Goal: Transaction & Acquisition: Purchase product/service

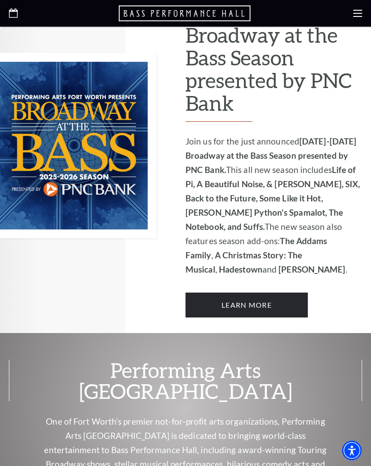
scroll to position [559, 0]
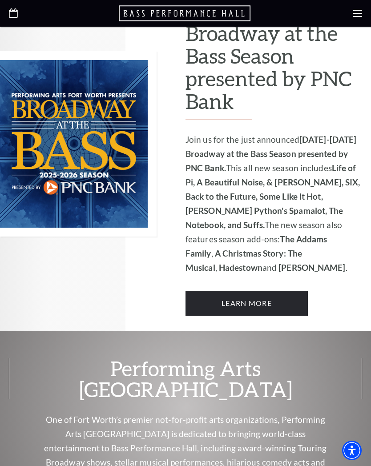
click at [258, 291] on link "Learn More" at bounding box center [246, 303] width 122 height 25
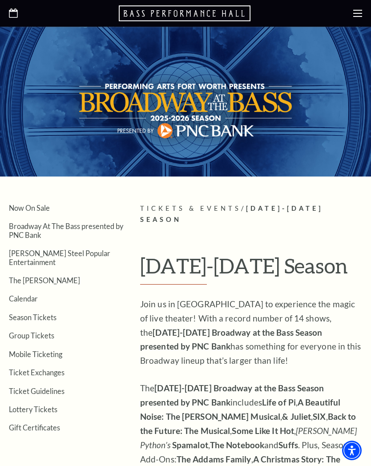
click at [259, 261] on h1 "[DATE]-[DATE] Season" at bounding box center [251, 269] width 222 height 30
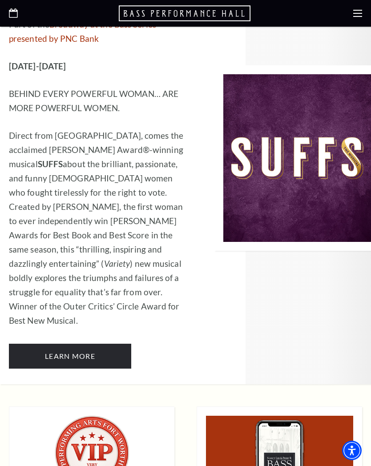
scroll to position [6336, 0]
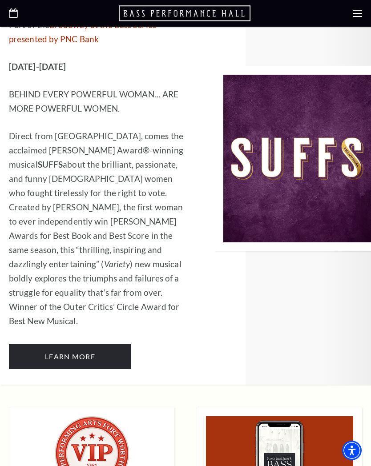
click at [359, 17] on use at bounding box center [357, 13] width 9 height 7
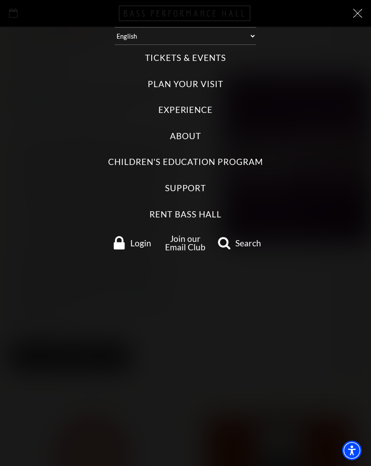
click at [213, 52] on label "Tickets & Events" at bounding box center [185, 58] width 80 height 12
click at [0, 0] on Events "Tickets & Events" at bounding box center [0, 0] width 0 height 0
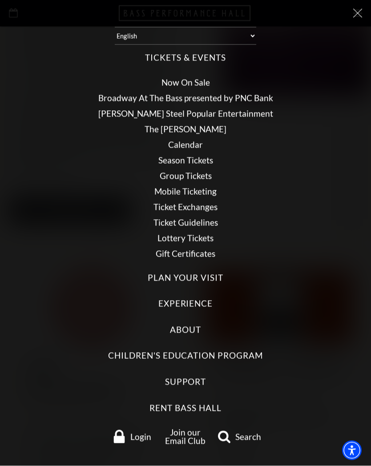
scroll to position [6483, 0]
click at [239, 192] on ul "Now On Sale Broadway At The Bass presented by PNC Bank [PERSON_NAME] Steel Popu…" at bounding box center [185, 168] width 353 height 194
click at [255, 234] on li "Lottery Tickets" at bounding box center [185, 238] width 353 height 8
click at [201, 77] on link "Now On Sale" at bounding box center [185, 82] width 48 height 10
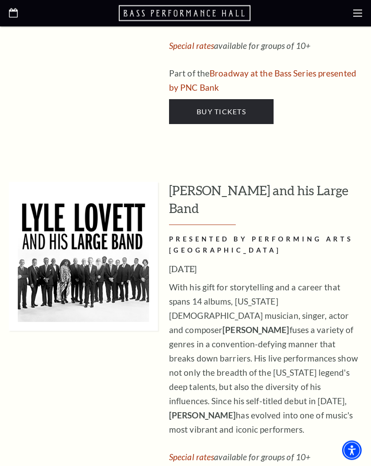
scroll to position [1492, 0]
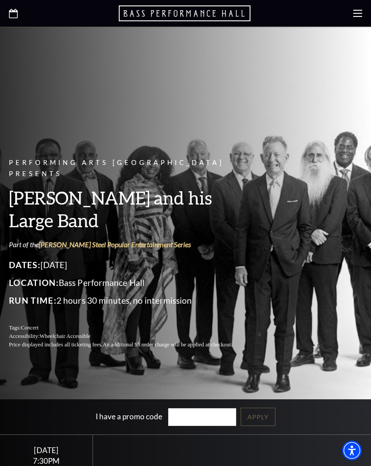
click at [287, 233] on div "Performing Arts Fort Worth Presents Lyle Lovett and his Large Band Part of the …" at bounding box center [185, 212] width 371 height 289
click at [287, 254] on div "Performing Arts Fort Worth Presents Lyle Lovett and his Large Band Part of the …" at bounding box center [185, 212] width 371 height 289
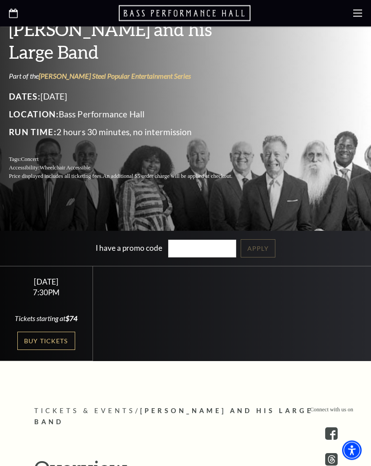
scroll to position [168, 0]
click at [47, 339] on link "Buy Tickets" at bounding box center [46, 341] width 58 height 18
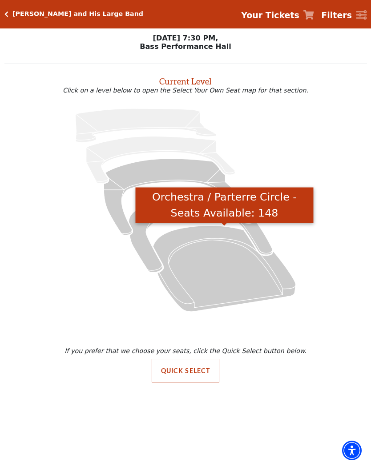
click at [223, 283] on icon "Orchestra / Parterre Circle - Seats Available: 148" at bounding box center [224, 268] width 143 height 86
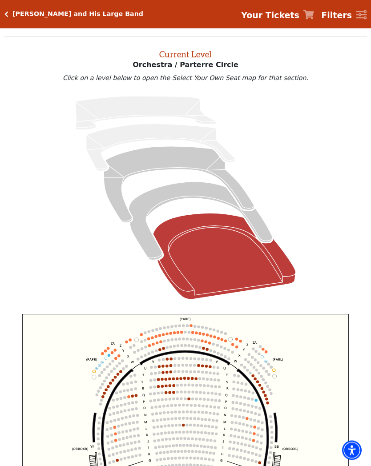
scroll to position [34, 0]
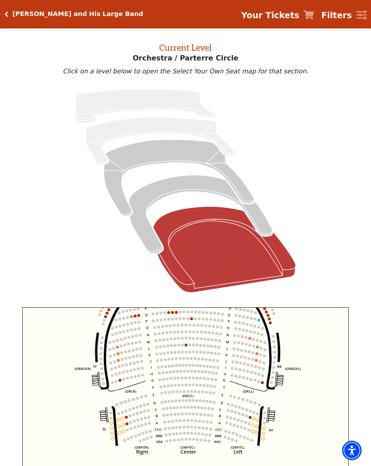
click at [263, 401] on icon "Left (ORPITL) Right (ORPITR) Center (ORPITC) ZZ AA YY BB ZA ZA (ORCL) (ORCR) (O…" at bounding box center [185, 419] width 326 height 224
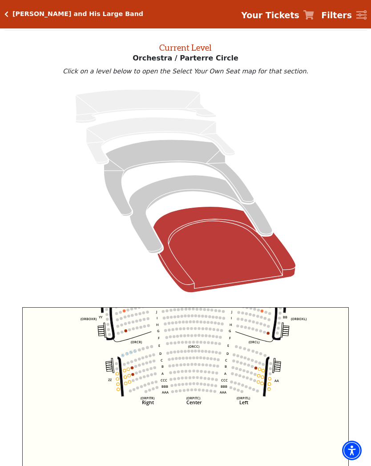
click at [317, 357] on icon "Left (ORPITL) Right (ORPITR) Center (ORPITC) ZZ AA YY BB ZA ZA (ORCL) (ORCR) (O…" at bounding box center [185, 419] width 326 height 224
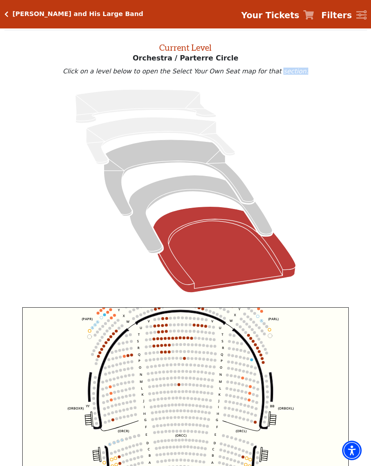
click at [303, 393] on icon "Left (ORPITL) Right (ORPITR) Center (ORPITC) ZZ AA YY BB ZA ZA (ORCL) (ORCR) (O…" at bounding box center [185, 419] width 326 height 224
click at [126, 350] on circle at bounding box center [127, 349] width 3 height 3
click at [124, 351] on circle at bounding box center [123, 349] width 3 height 3
click at [128, 349] on circle at bounding box center [127, 349] width 3 height 3
click at [132, 356] on circle at bounding box center [131, 354] width 3 height 3
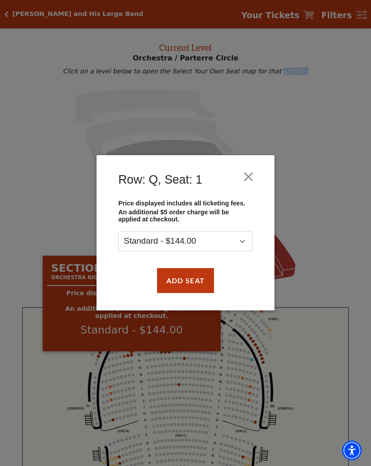
click at [251, 176] on button "Close" at bounding box center [248, 176] width 17 height 17
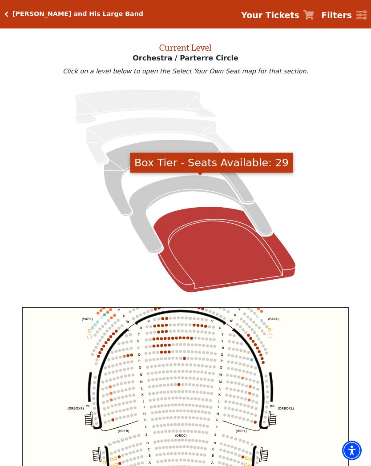
click at [260, 220] on icon "Box Tier - Seats Available: 29" at bounding box center [200, 214] width 144 height 78
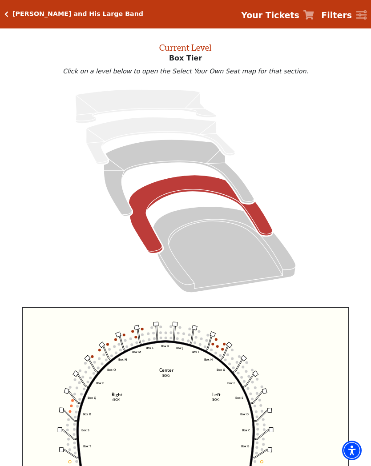
click at [218, 348] on circle at bounding box center [217, 346] width 3 height 3
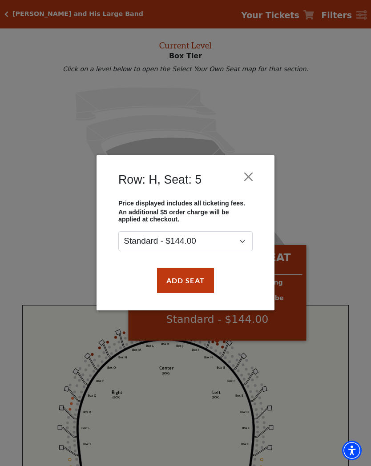
scroll to position [36, 0]
click at [334, 96] on div "Row: H, Seat: 5 Price displayed includes all ticketing fees. An additional $5 o…" at bounding box center [185, 233] width 371 height 466
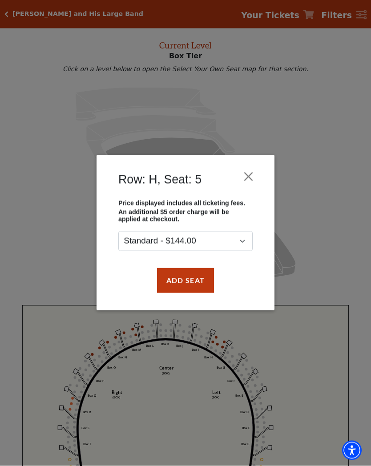
scroll to position [36, 0]
